Goal: Check status

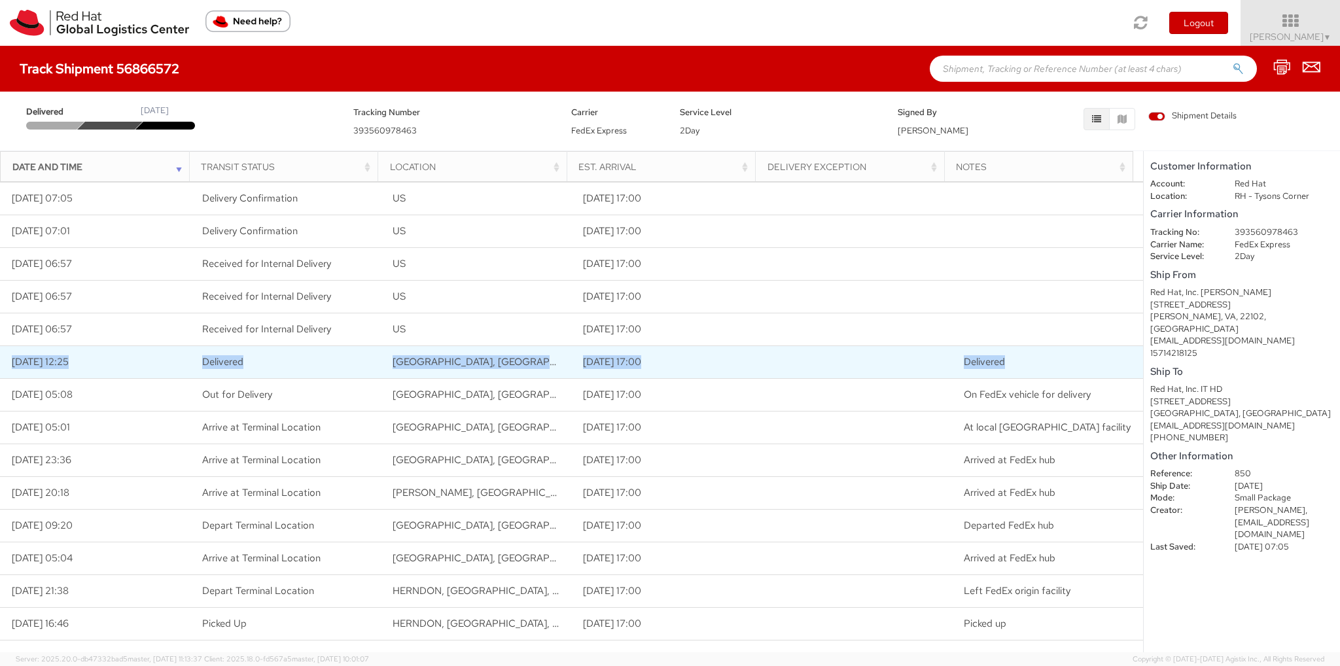
drag, startPoint x: 10, startPoint y: 360, endPoint x: 1034, endPoint y: 359, distance: 1023.4
click at [1034, 359] on tr "09/29/2025 12:25 Delivered Raleigh, NC, US 09/29/2025 17:00 Delivered" at bounding box center [571, 361] width 1143 height 33
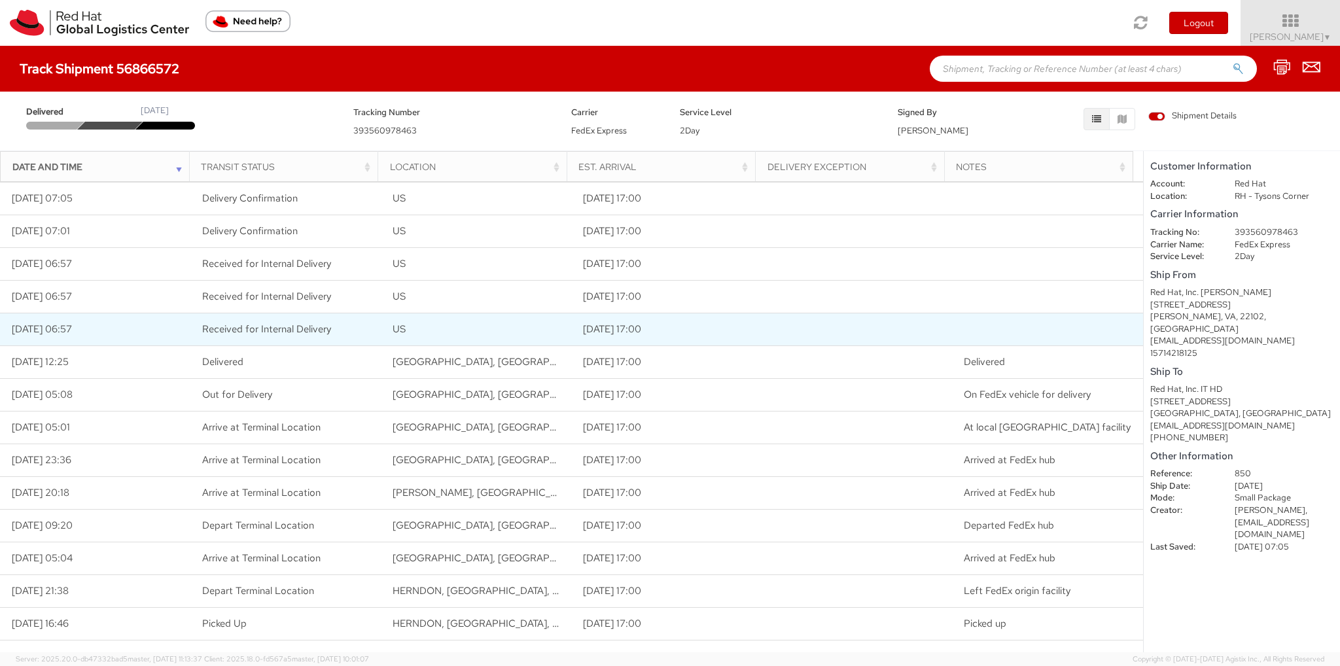
click at [777, 330] on td at bounding box center [857, 329] width 190 height 33
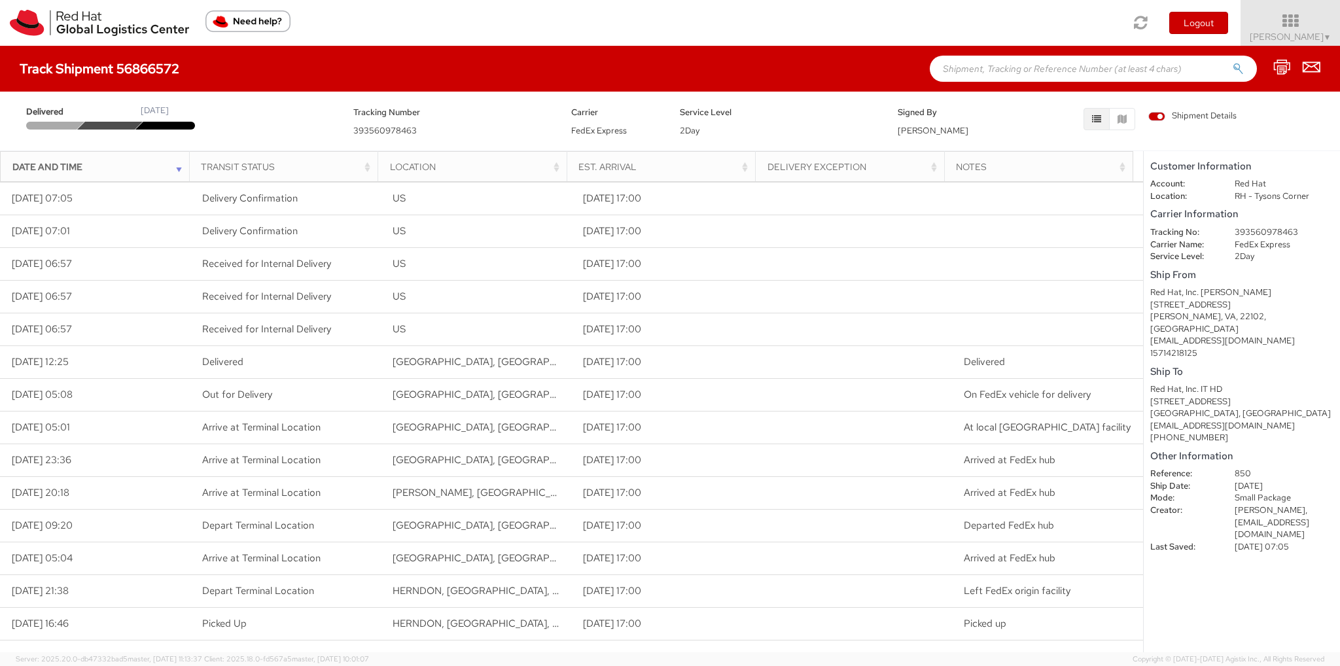
click at [1095, 115] on icon "button" at bounding box center [1096, 119] width 9 height 9
click at [17, 171] on div "Date and Time" at bounding box center [98, 166] width 173 height 13
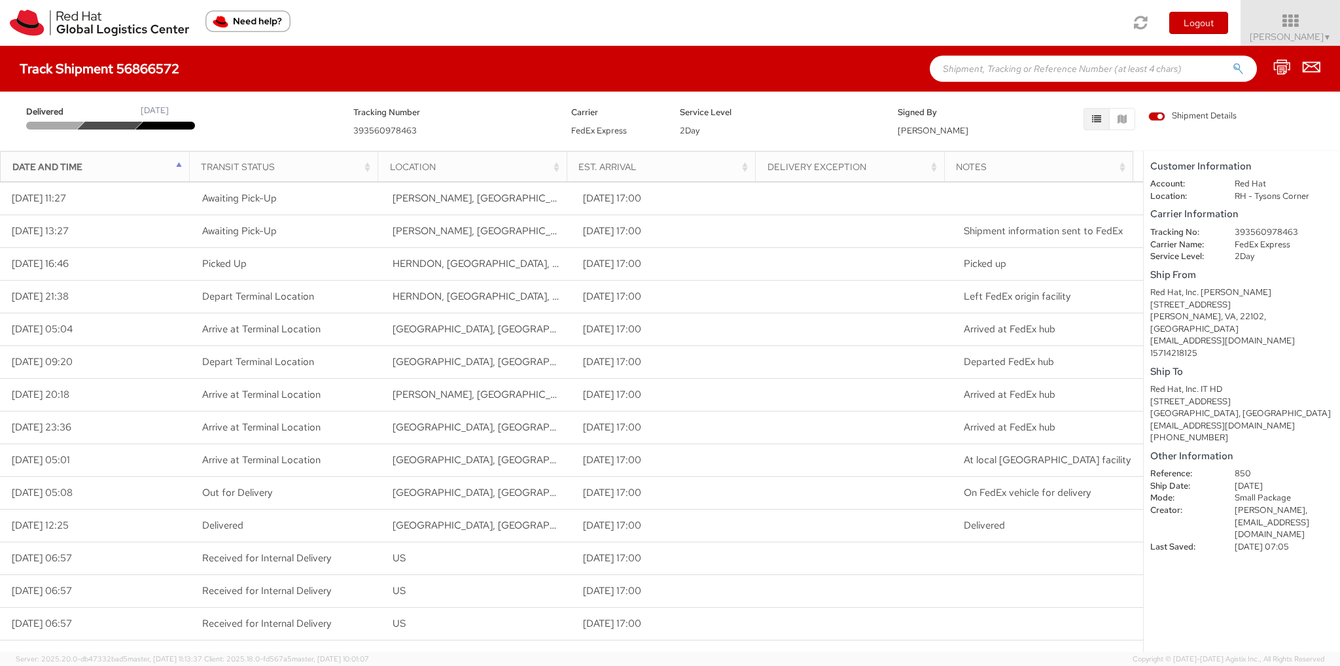
click at [253, 124] on multi-step-indicator "Delivered [DATE]" at bounding box center [180, 117] width 308 height 24
click at [178, 160] on div "Date and Time" at bounding box center [98, 166] width 173 height 13
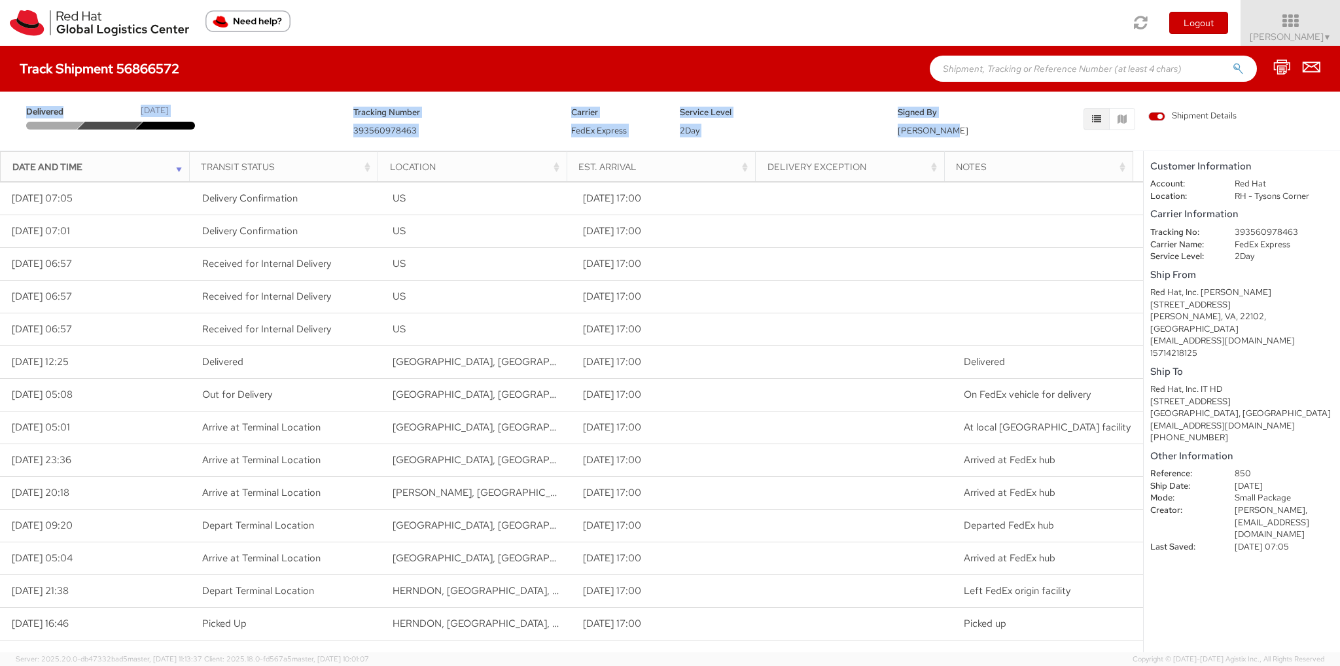
drag, startPoint x: 978, startPoint y: 118, endPoint x: 10, endPoint y: 110, distance: 967.8
click at [10, 111] on div "Delivered [DATE] Tracking Number 393560978463 Carrier FedEx Express Service Lev…" at bounding box center [670, 117] width 1320 height 39
copy div "Delivered [DATE] Tracking Number 393560978463 Carrier FedEx Express Service Lev…"
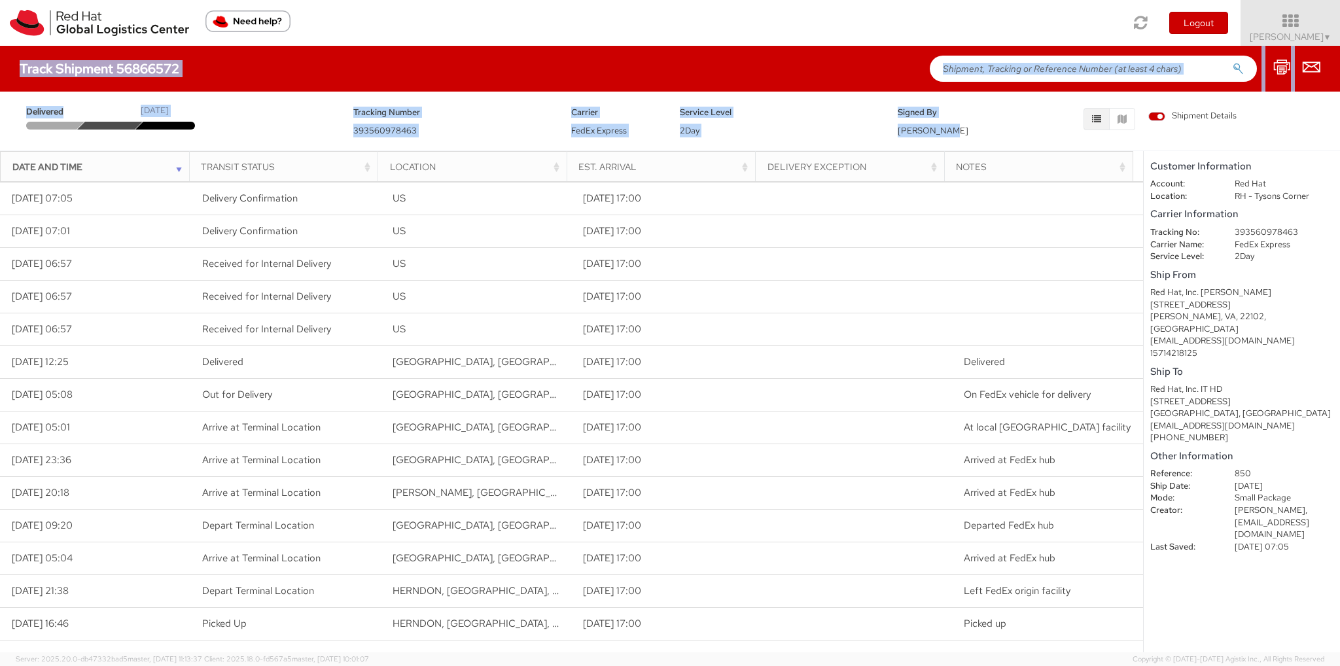
drag, startPoint x: 20, startPoint y: 63, endPoint x: 953, endPoint y: 128, distance: 935.4
click at [953, 128] on div "Track Shipment 56866572 Delivered September 29, 2025 Tracking Number 3935609784…" at bounding box center [670, 349] width 1340 height 607
click at [872, 67] on div "Track Shipment 56866572" at bounding box center [670, 69] width 1340 height 46
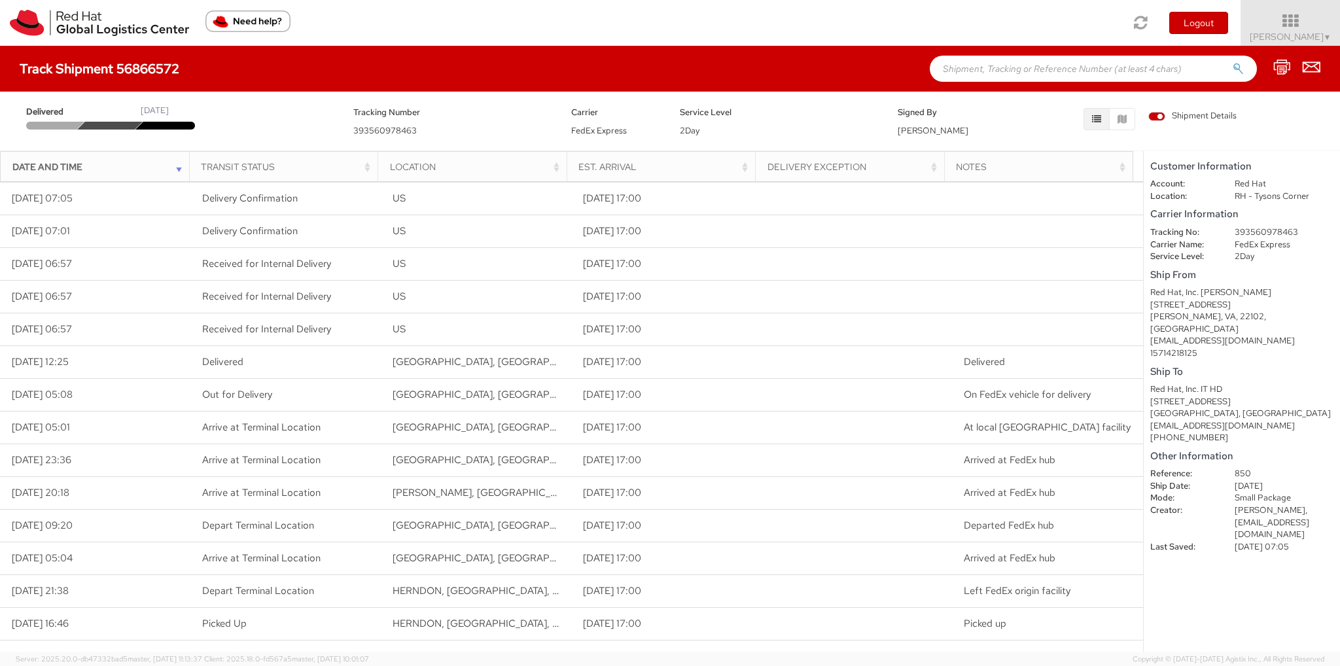
drag, startPoint x: 979, startPoint y: 119, endPoint x: 811, endPoint y: 105, distance: 168.1
click at [796, 114] on div "Delivered [DATE] Tracking Number 393560978463 Carrier FedEx Express Service Lev…" at bounding box center [670, 117] width 1320 height 39
drag, startPoint x: 946, startPoint y: 104, endPoint x: 35, endPoint y: 94, distance: 910.3
click at [35, 94] on div "Delivered [DATE] Tracking Number 393560978463 Carrier FedEx Express Service Lev…" at bounding box center [670, 118] width 1340 height 52
drag, startPoint x: 14, startPoint y: 129, endPoint x: 9, endPoint y: 125, distance: 7.1
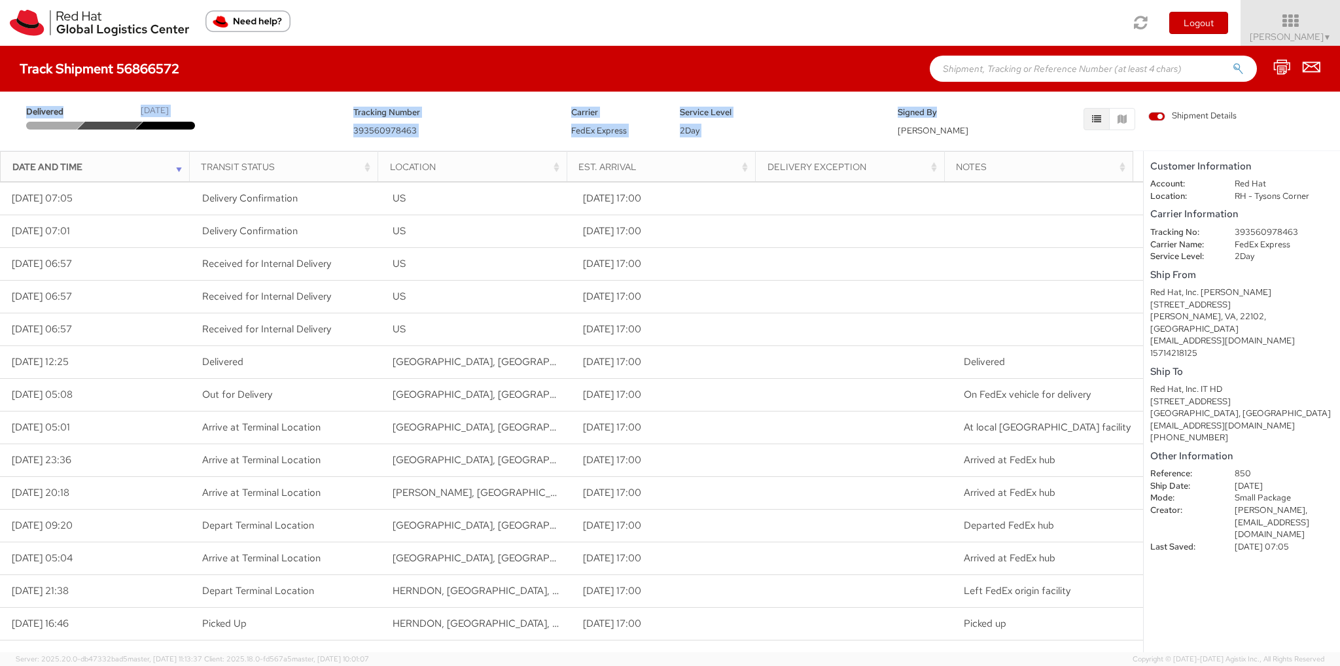
click at [13, 129] on div "Delivered [DATE] Tracking Number 393560978463 Carrier FedEx Express Service Lev…" at bounding box center [670, 117] width 1320 height 39
click at [285, 132] on div "Delivered [DATE] Tracking Number 393560978463 Carrier FedEx Express Service Lev…" at bounding box center [670, 117] width 1320 height 39
drag, startPoint x: 27, startPoint y: 108, endPoint x: 973, endPoint y: 134, distance: 946.6
click at [973, 134] on div "Delivered [DATE] Tracking Number 393560978463 Carrier FedEx Express Service Lev…" at bounding box center [670, 117] width 1320 height 39
copy div "Delivered [DATE] Tracking Number 393560978463 Carrier FedEx Express Service Lev…"
